Goal: Task Accomplishment & Management: Use online tool/utility

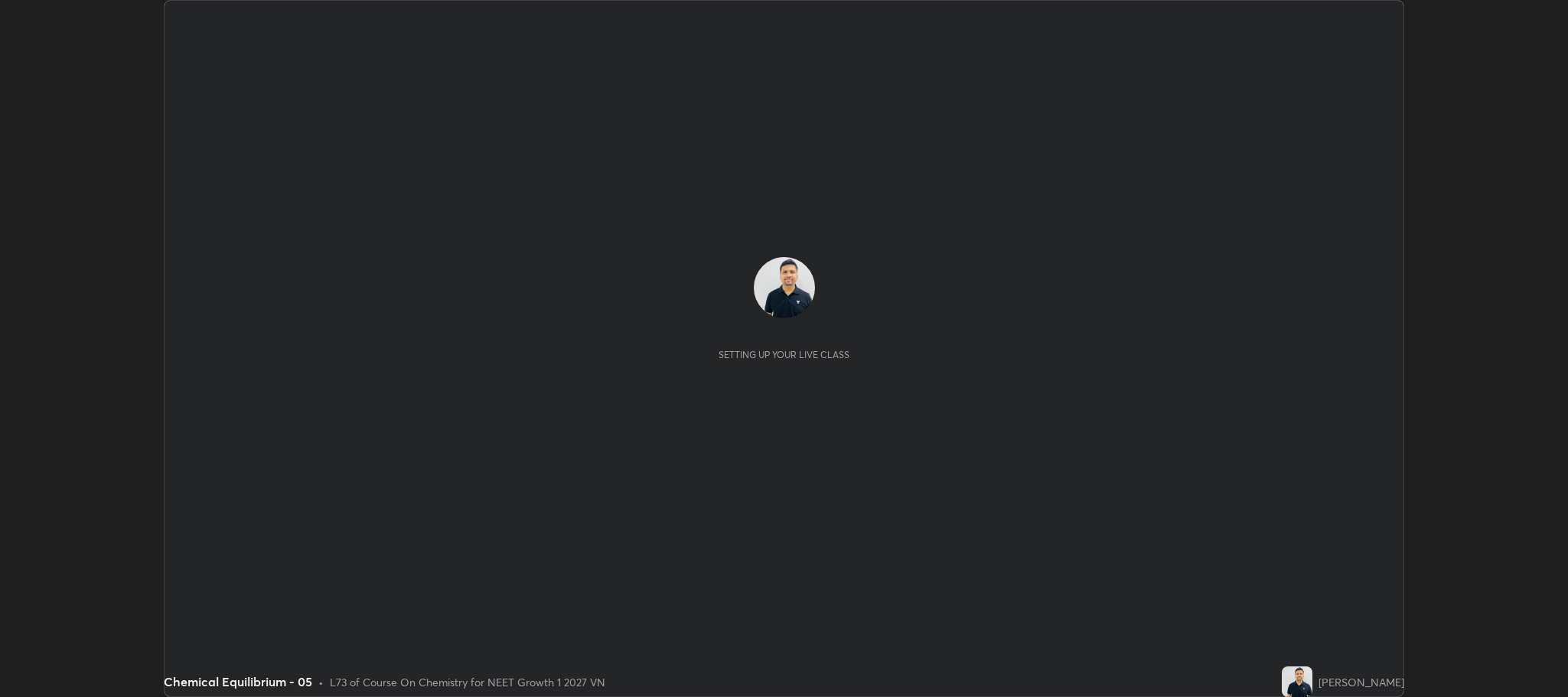
scroll to position [697, 1567]
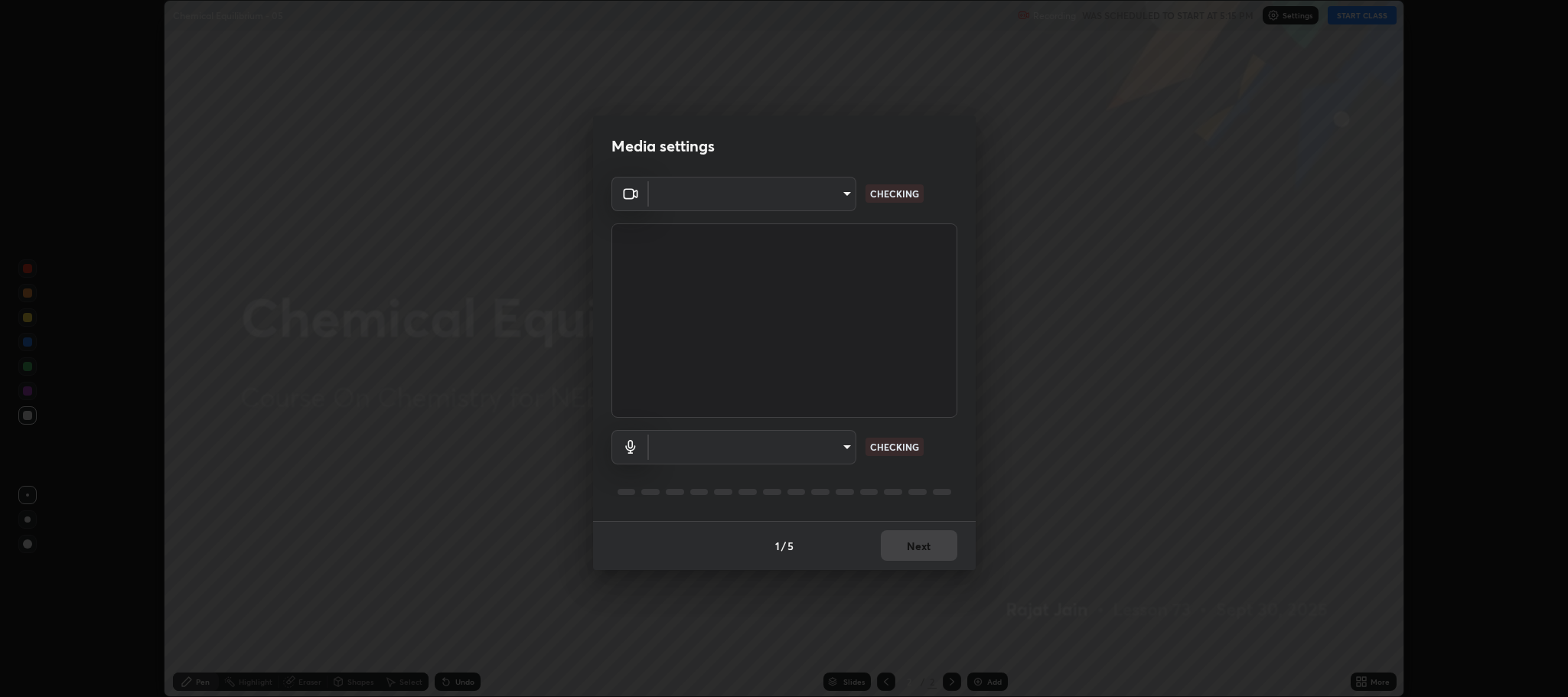
type input "7d5d3c8b8d5eda39410d366f8eb367a364bfae71f89e529543b0394fded3b098"
type input "8507aa3ee51d877dd167cb2830e1b17589139627b401cbc8752b2157a0660436"
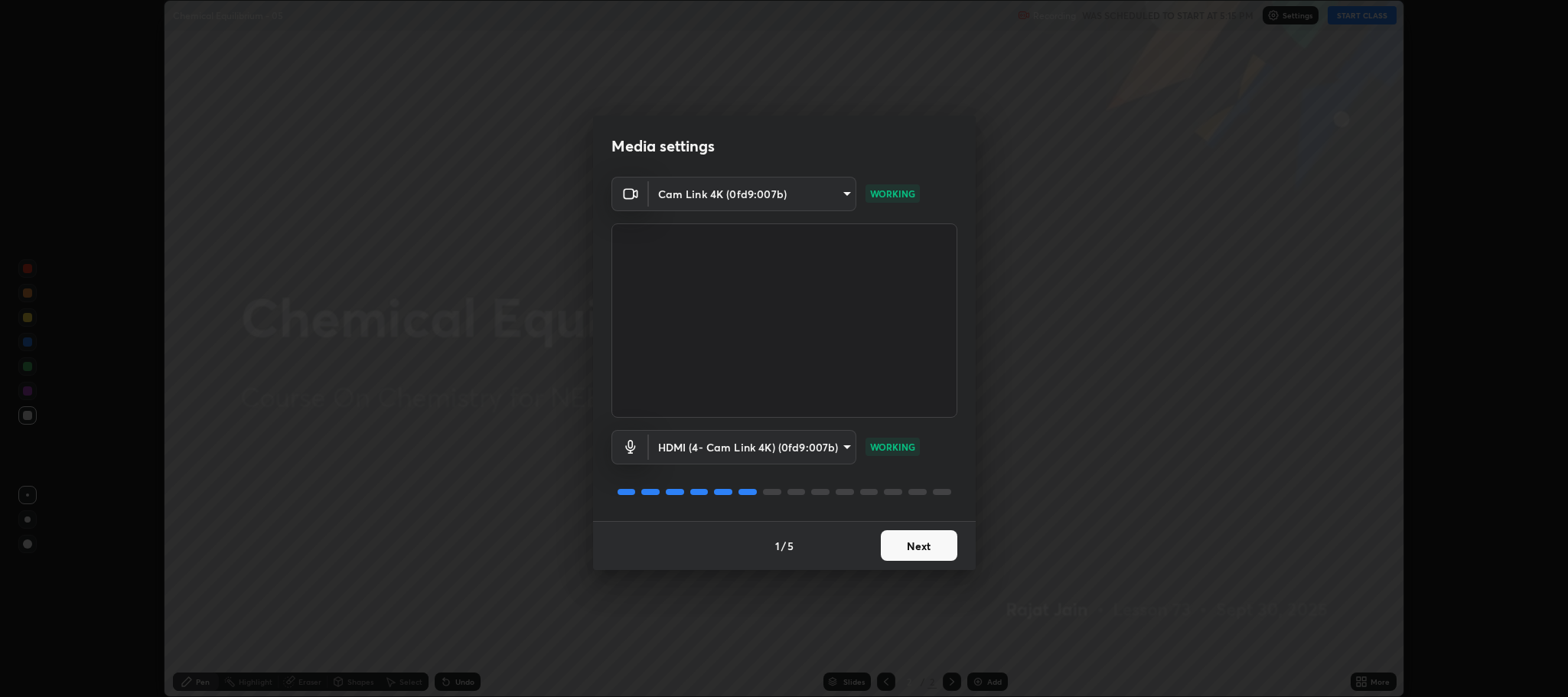
click at [915, 539] on button "Next" at bounding box center [918, 545] width 76 height 31
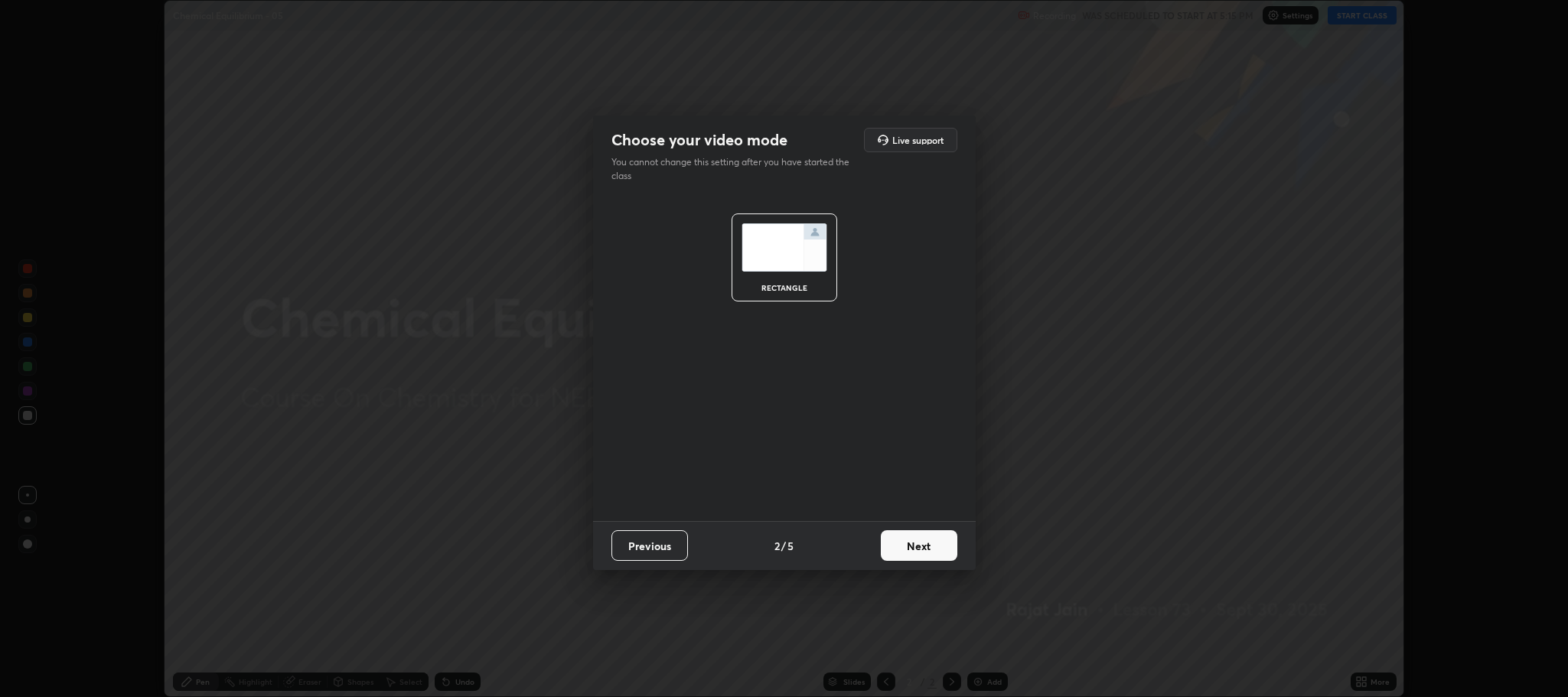
click at [918, 544] on button "Next" at bounding box center [918, 545] width 76 height 31
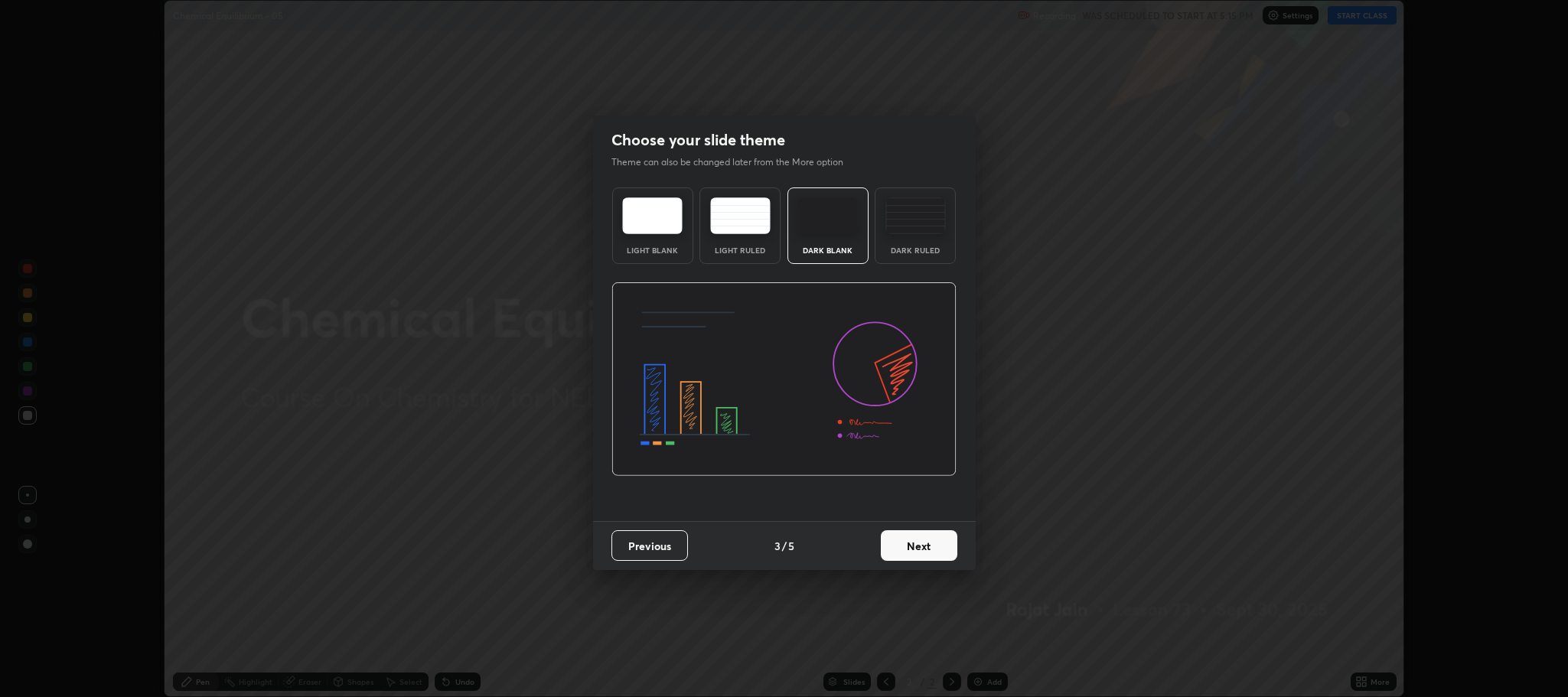
click at [918, 546] on button "Next" at bounding box center [918, 545] width 76 height 31
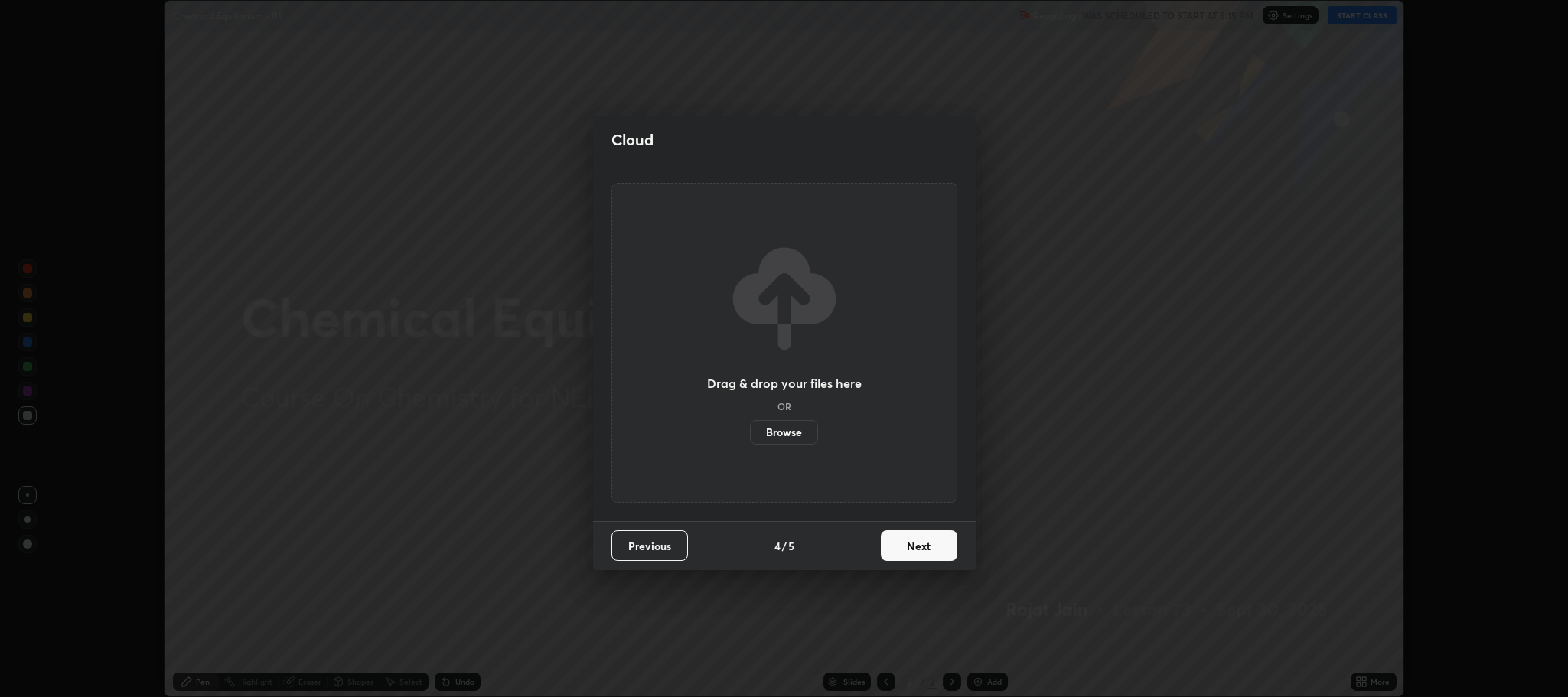
click at [916, 546] on button "Next" at bounding box center [918, 545] width 76 height 31
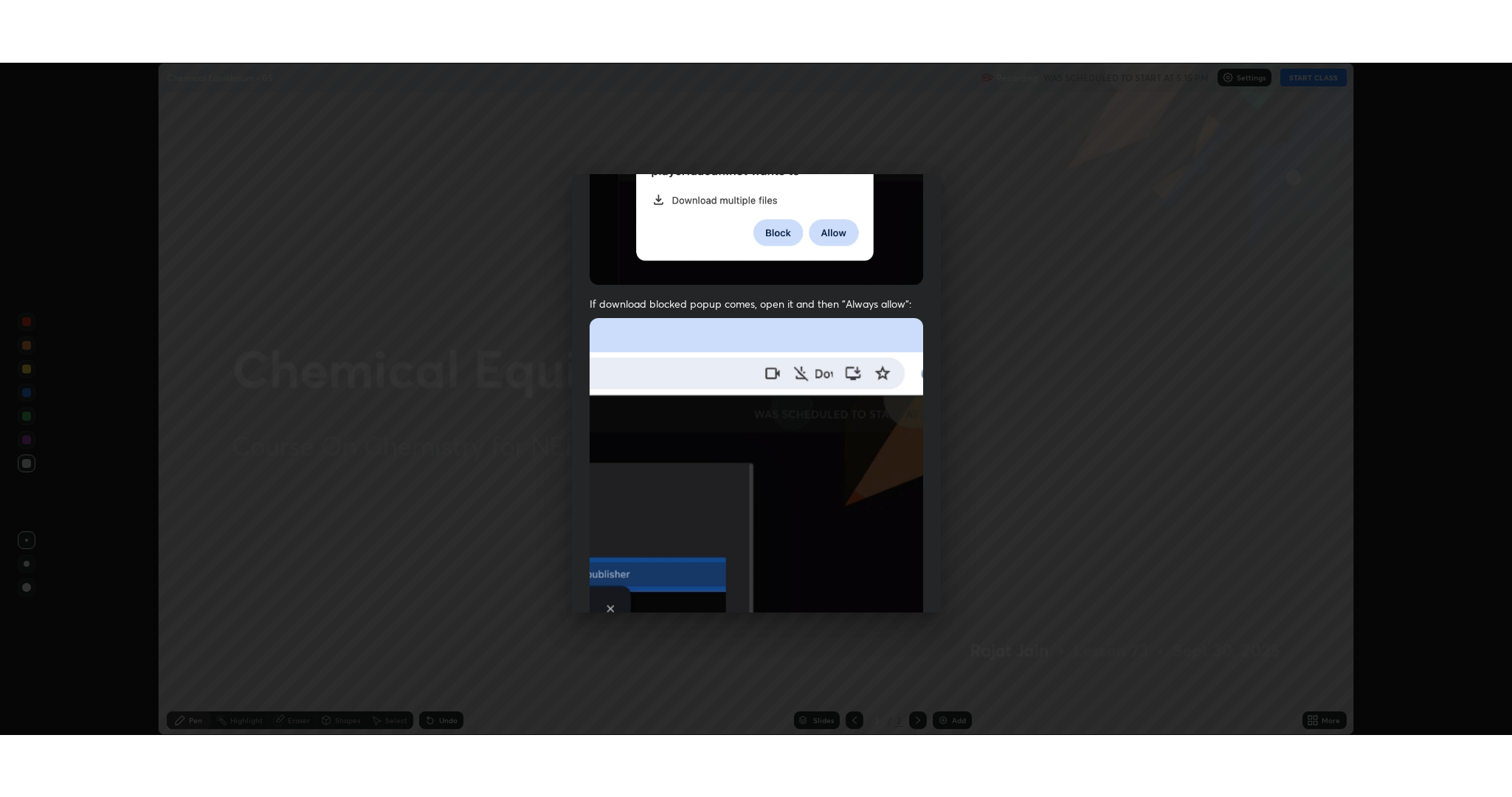
scroll to position [299, 0]
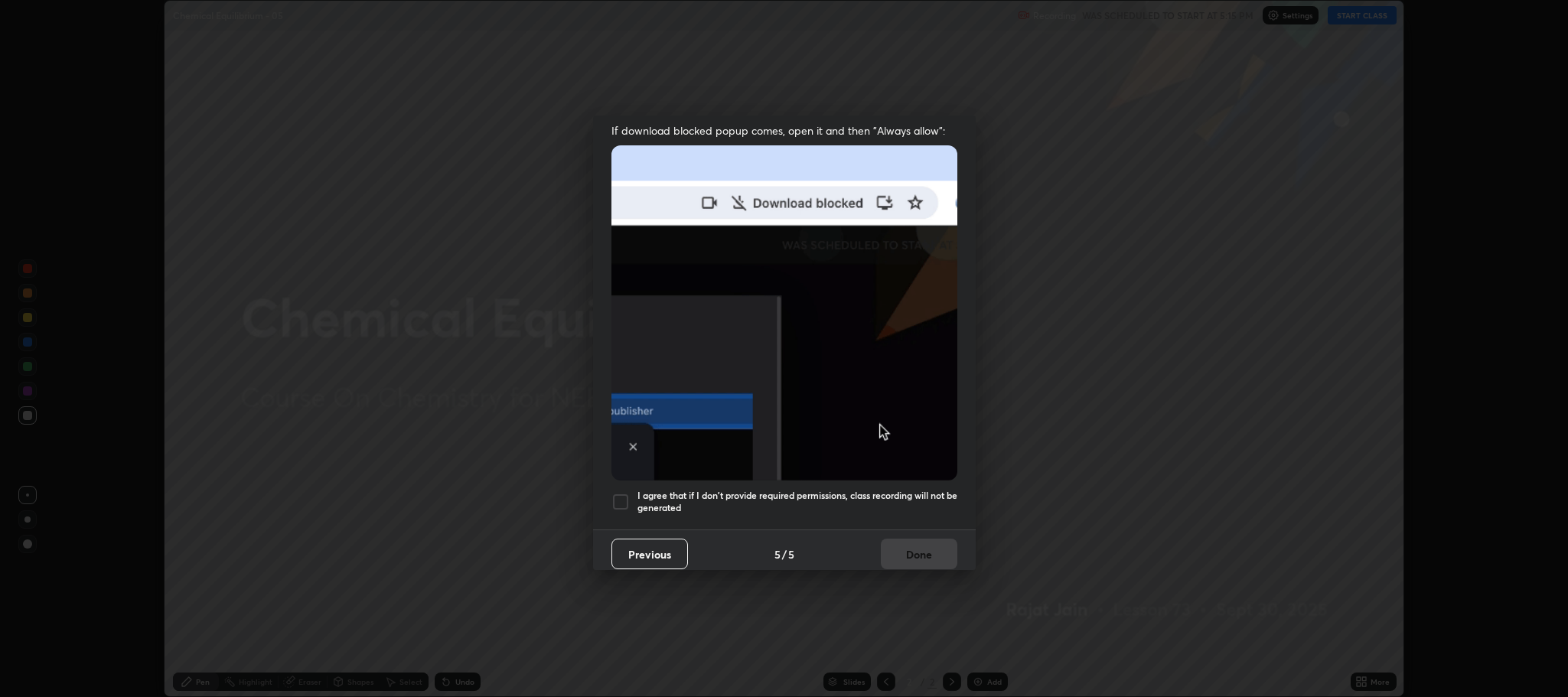
click at [628, 494] on div at bounding box center [620, 502] width 18 height 18
click at [922, 546] on button "Done" at bounding box center [918, 553] width 76 height 31
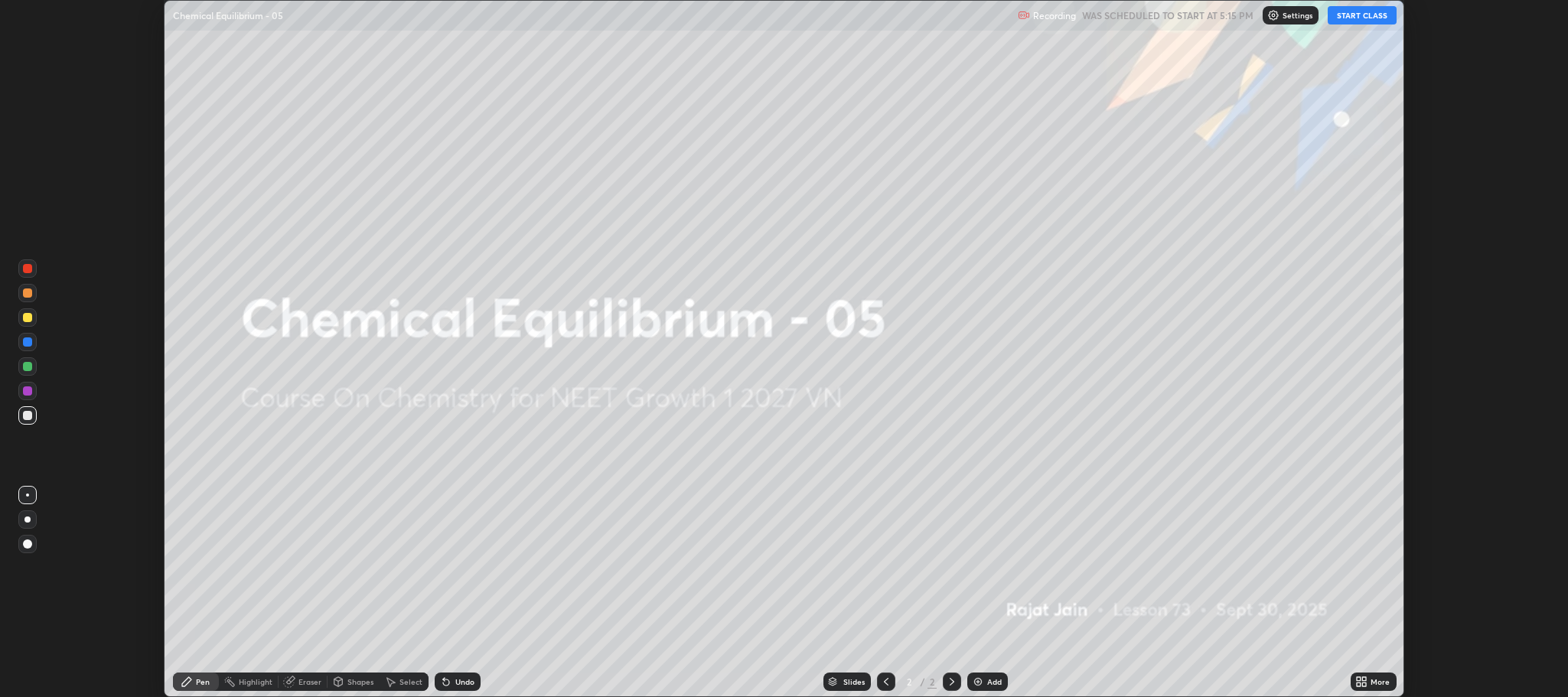
click at [1362, 13] on button "START CLASS" at bounding box center [1362, 15] width 69 height 18
click at [1375, 678] on div "More" at bounding box center [1380, 681] width 19 height 8
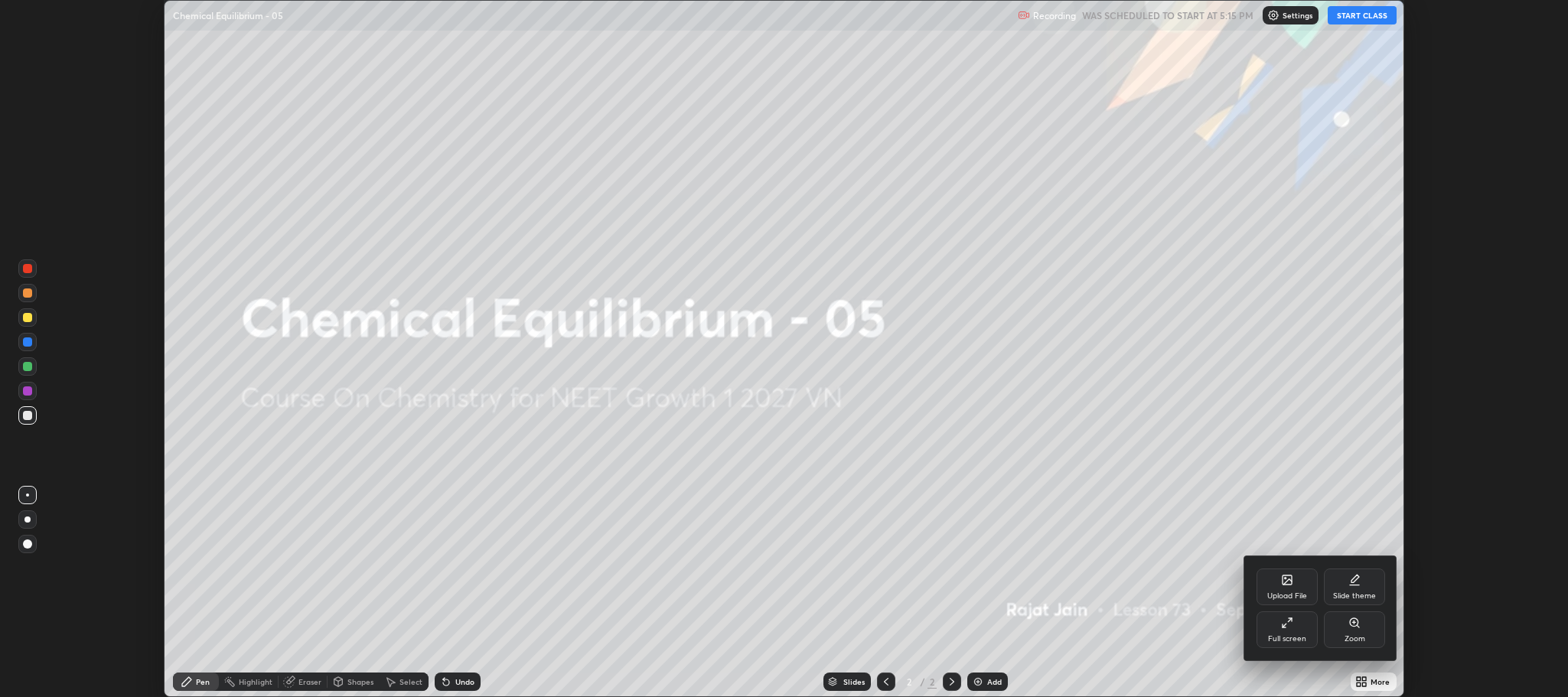
click at [1283, 624] on icon at bounding box center [1284, 626] width 3 height 3
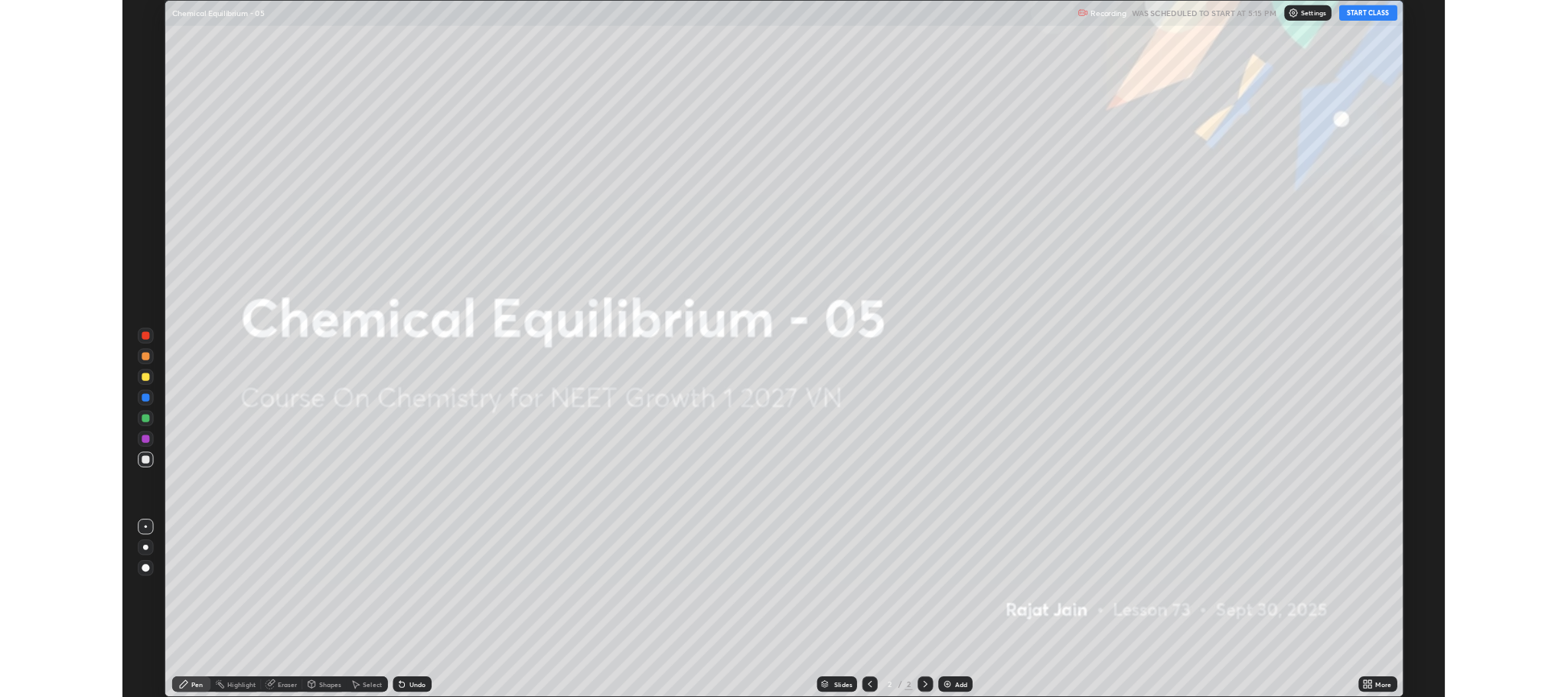
scroll to position [826, 1568]
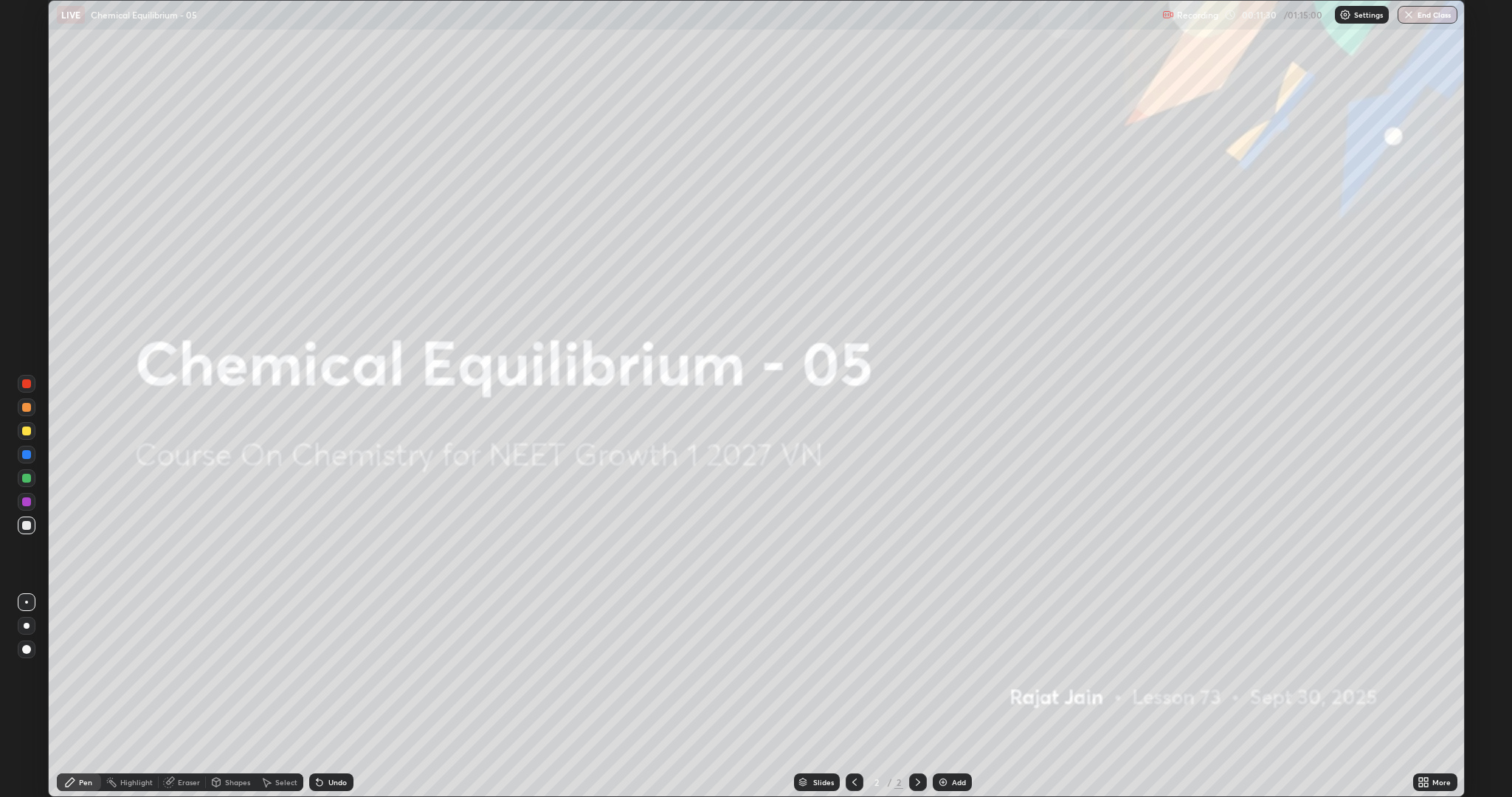
click at [957, 672] on div "Add" at bounding box center [958, 782] width 14 height 7
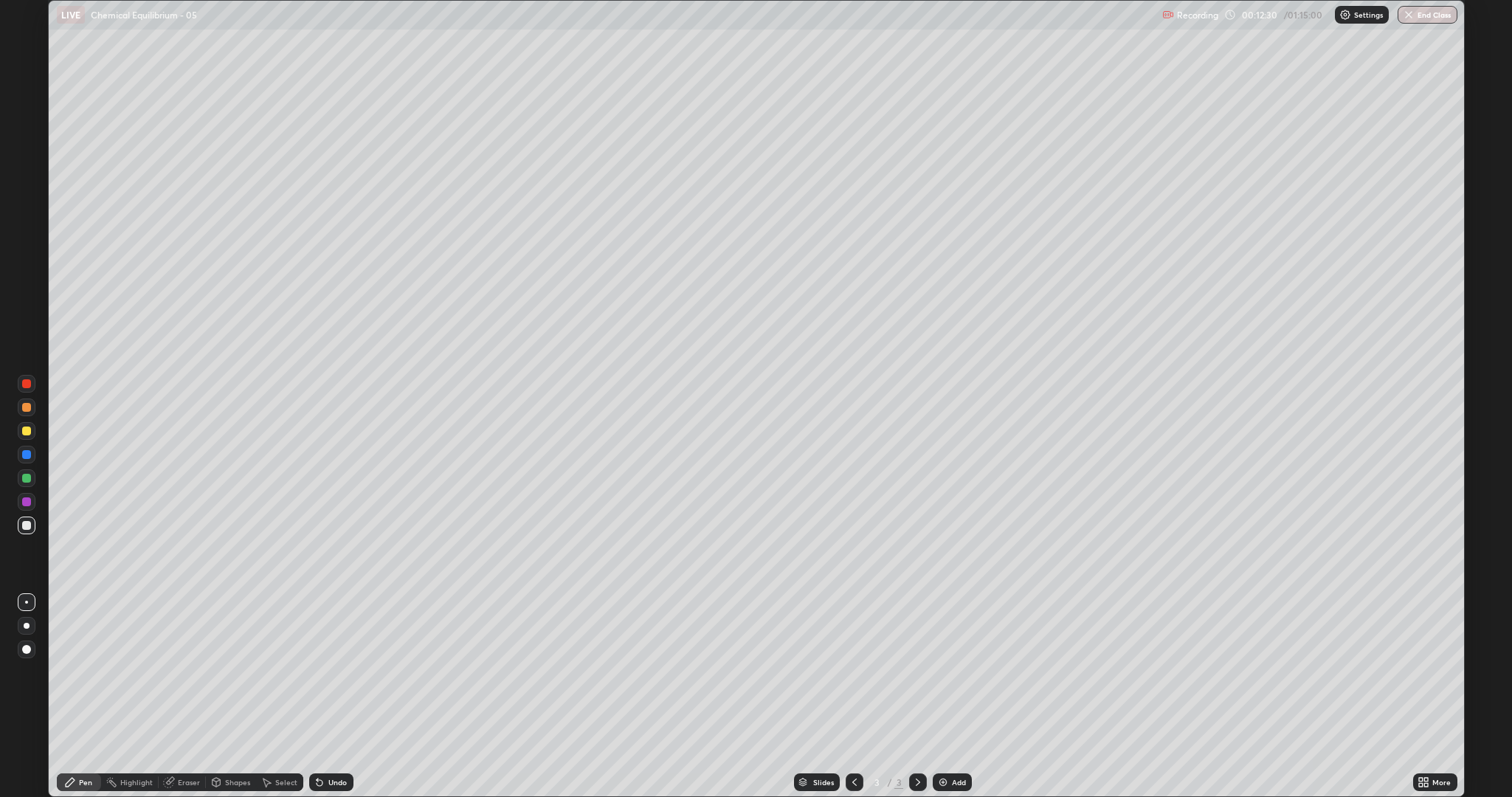
click at [330, 672] on div "Undo" at bounding box center [337, 782] width 19 height 7
click at [949, 672] on div "Add" at bounding box center [952, 782] width 39 height 18
click at [964, 672] on div "Add" at bounding box center [958, 782] width 14 height 7
click at [959, 672] on div "Add" at bounding box center [958, 782] width 14 height 7
click at [317, 672] on icon at bounding box center [319, 782] width 6 height 6
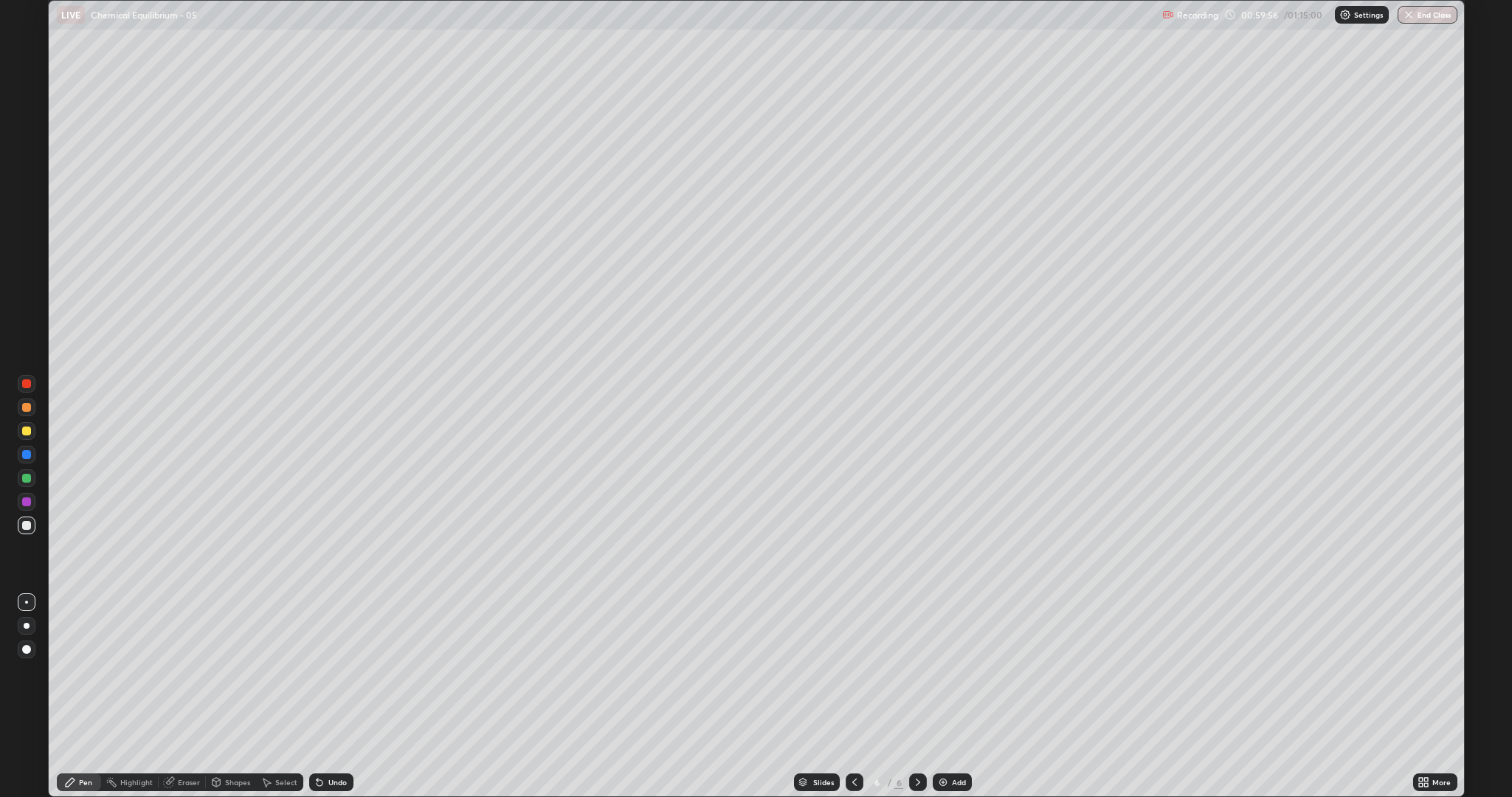
click at [326, 672] on div "Undo" at bounding box center [331, 782] width 44 height 18
click at [329, 672] on div "Undo" at bounding box center [337, 782] width 19 height 7
click at [317, 672] on icon at bounding box center [319, 782] width 6 height 6
click at [185, 672] on div "Eraser" at bounding box center [188, 782] width 22 height 7
click at [86, 672] on div "Pen" at bounding box center [86, 782] width 13 height 7
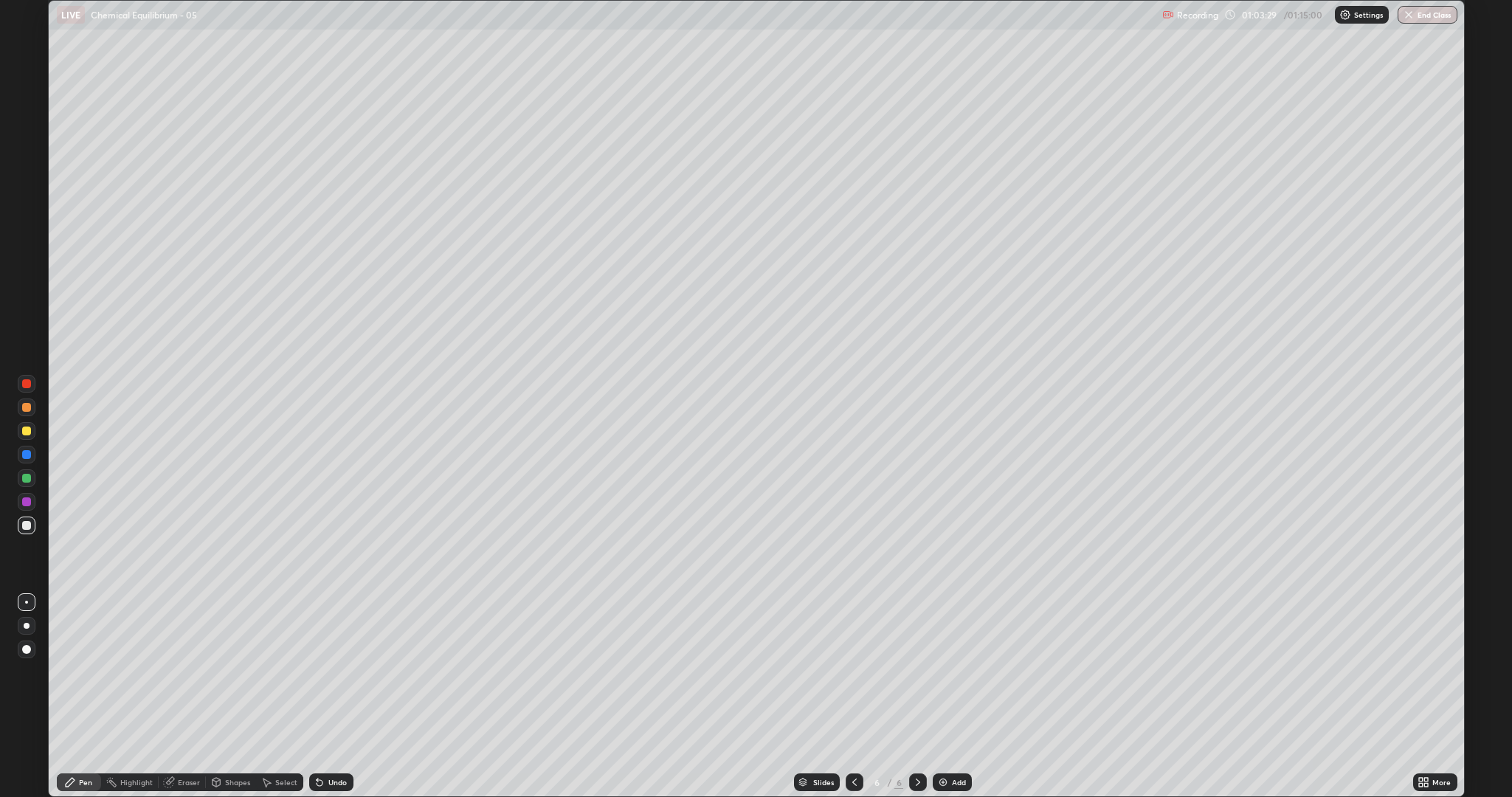
click at [185, 672] on div "Eraser" at bounding box center [188, 782] width 22 height 7
click at [27, 672] on icon at bounding box center [27, 732] width 12 height 13
click at [70, 672] on icon at bounding box center [69, 782] width 9 height 9
click at [1438, 15] on button "End Class" at bounding box center [1427, 15] width 60 height 18
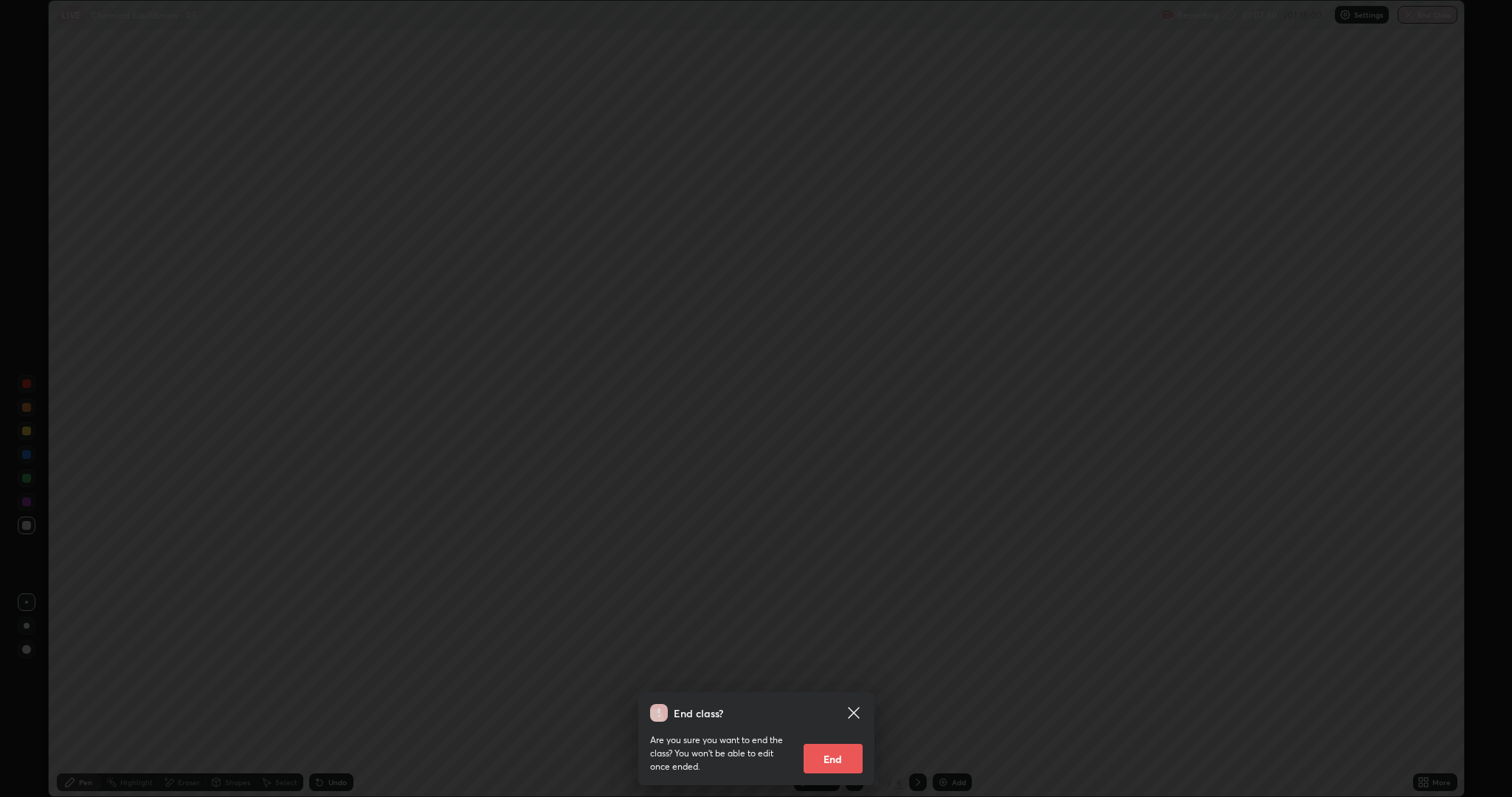
click at [841, 672] on button "End" at bounding box center [832, 758] width 59 height 30
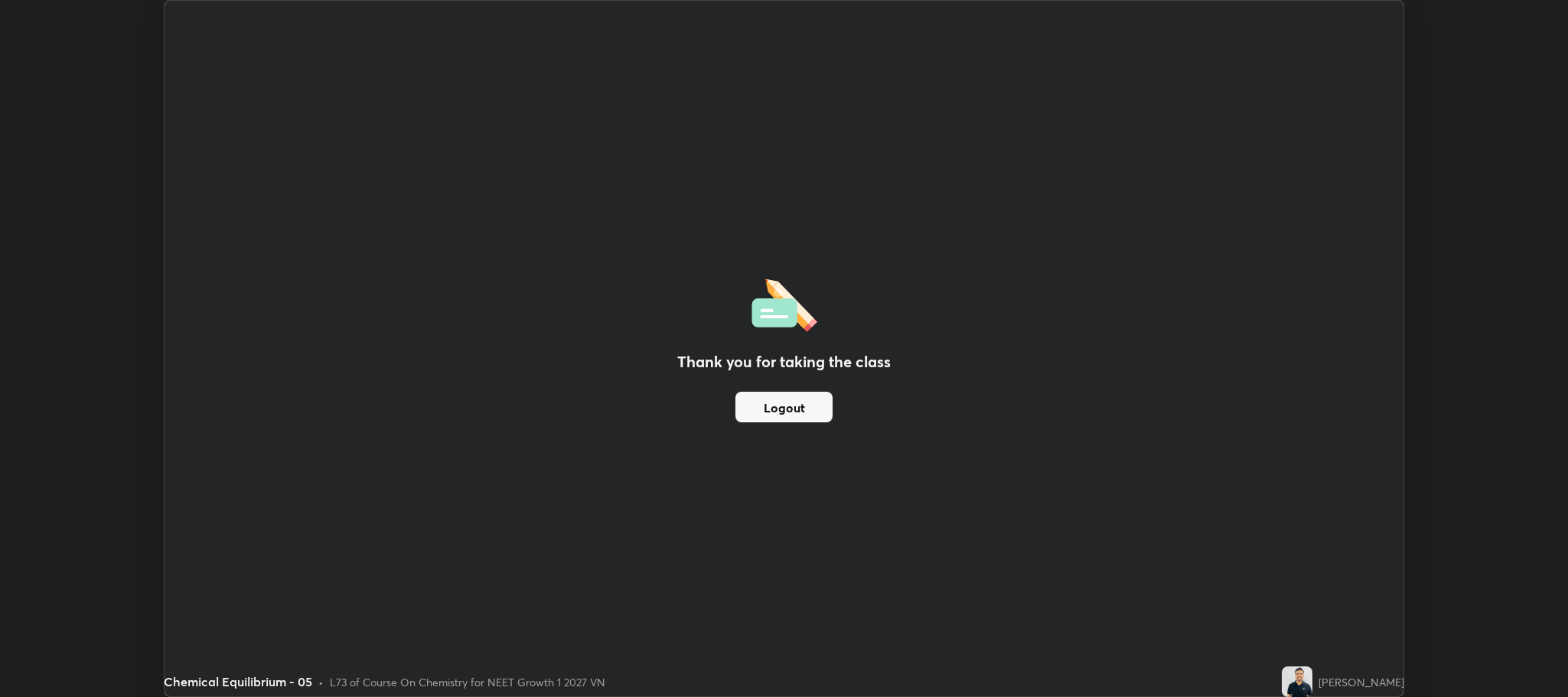
scroll to position [75784, 74953]
click at [1313, 677] on img at bounding box center [1297, 681] width 31 height 31
click at [835, 85] on div "Thank you for taking the class Logout" at bounding box center [784, 349] width 1238 height 696
click at [818, 77] on div "Thank you for taking the class Logout" at bounding box center [784, 349] width 1238 height 696
click at [794, 62] on div "Thank you for taking the class Logout" at bounding box center [784, 349] width 1238 height 696
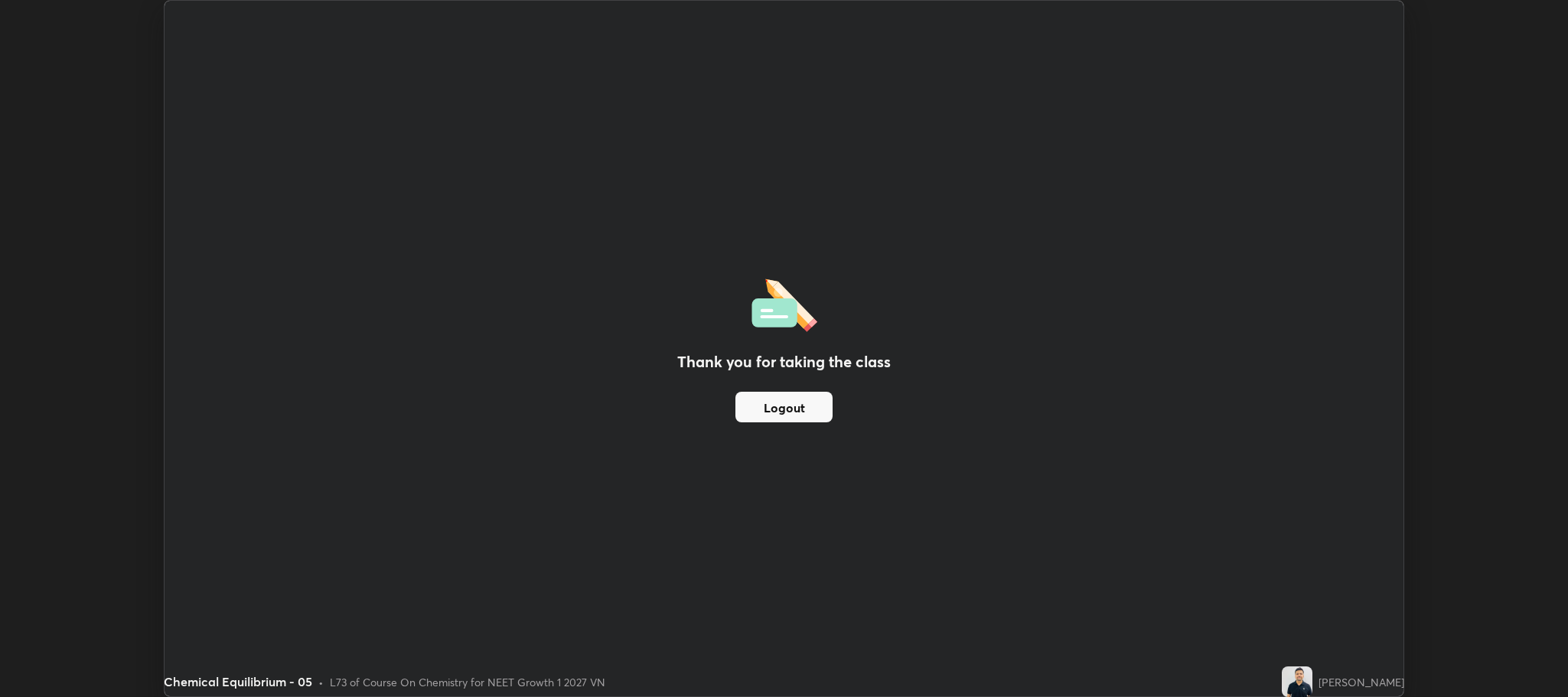
click at [788, 57] on div "Thank you for taking the class Logout" at bounding box center [784, 349] width 1238 height 696
click at [808, 46] on div "Thank you for taking the class Logout" at bounding box center [784, 349] width 1238 height 696
click at [841, 57] on div "Thank you for taking the class Logout" at bounding box center [784, 349] width 1238 height 696
click at [907, 90] on div "Thank you for taking the class Logout" at bounding box center [784, 349] width 1238 height 696
click at [1091, 371] on div "Thank you for taking the class Logout" at bounding box center [784, 349] width 1238 height 696
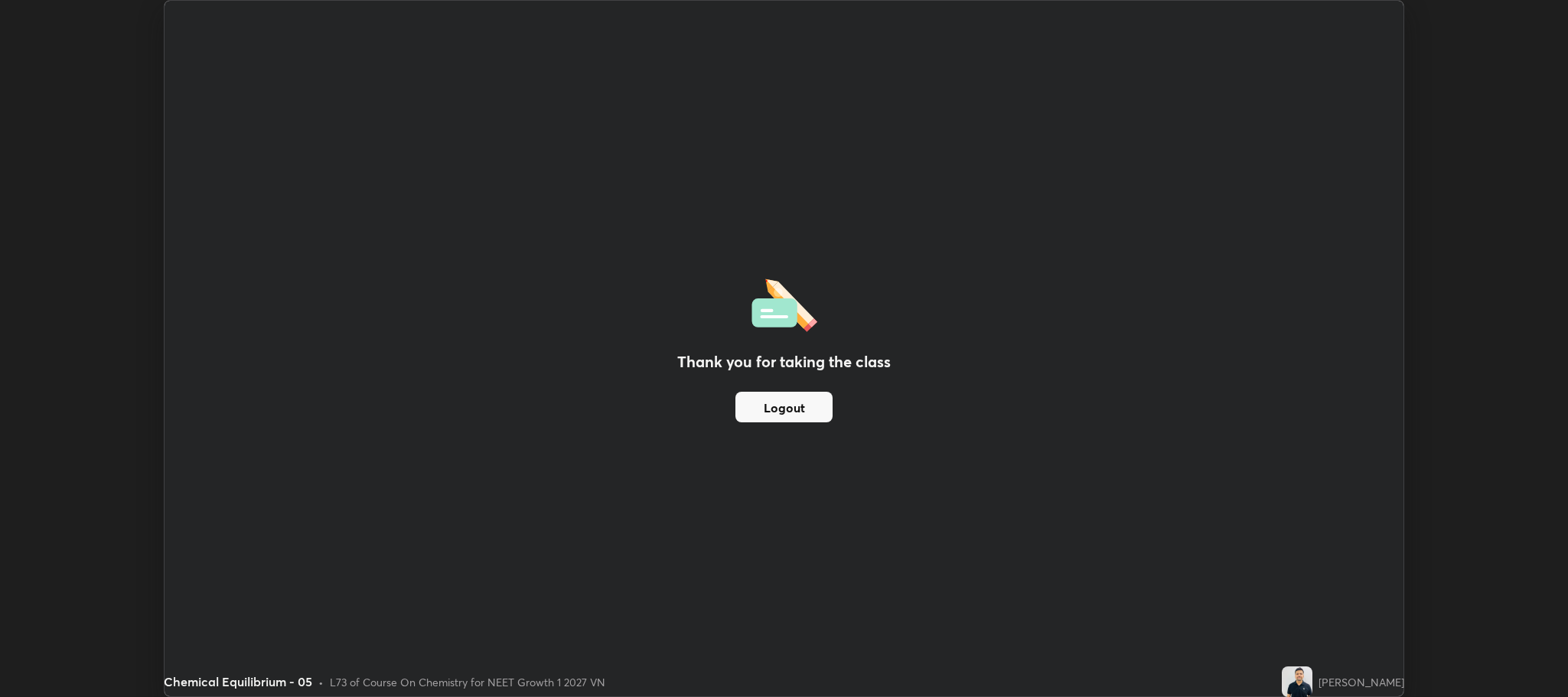
click at [1075, 407] on div "Thank you for taking the class Logout" at bounding box center [784, 349] width 1238 height 696
click at [1070, 411] on div "Thank you for taking the class Logout" at bounding box center [784, 349] width 1238 height 696
